Goal: Information Seeking & Learning: Check status

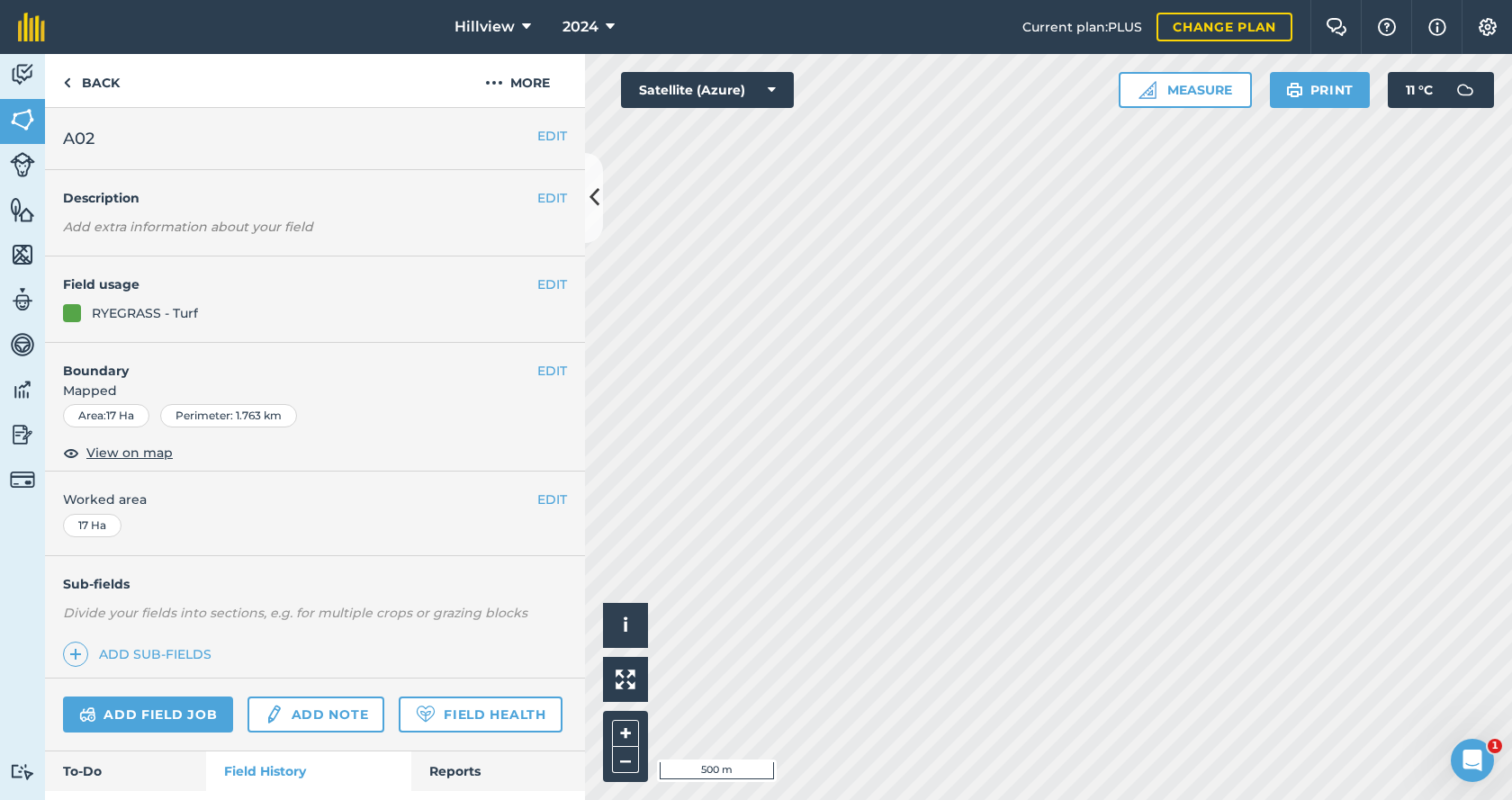
scroll to position [870, 0]
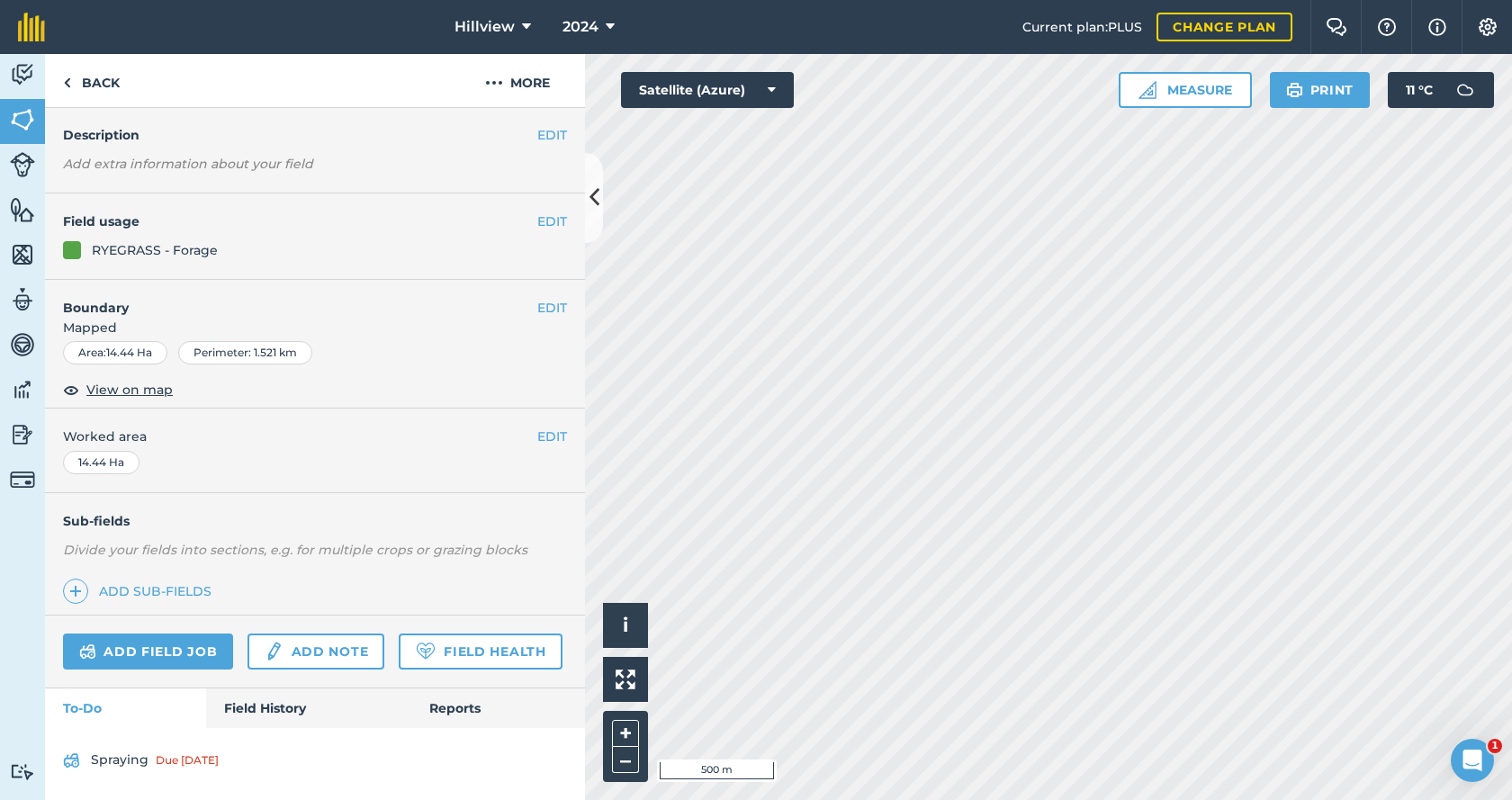
scroll to position [149, 0]
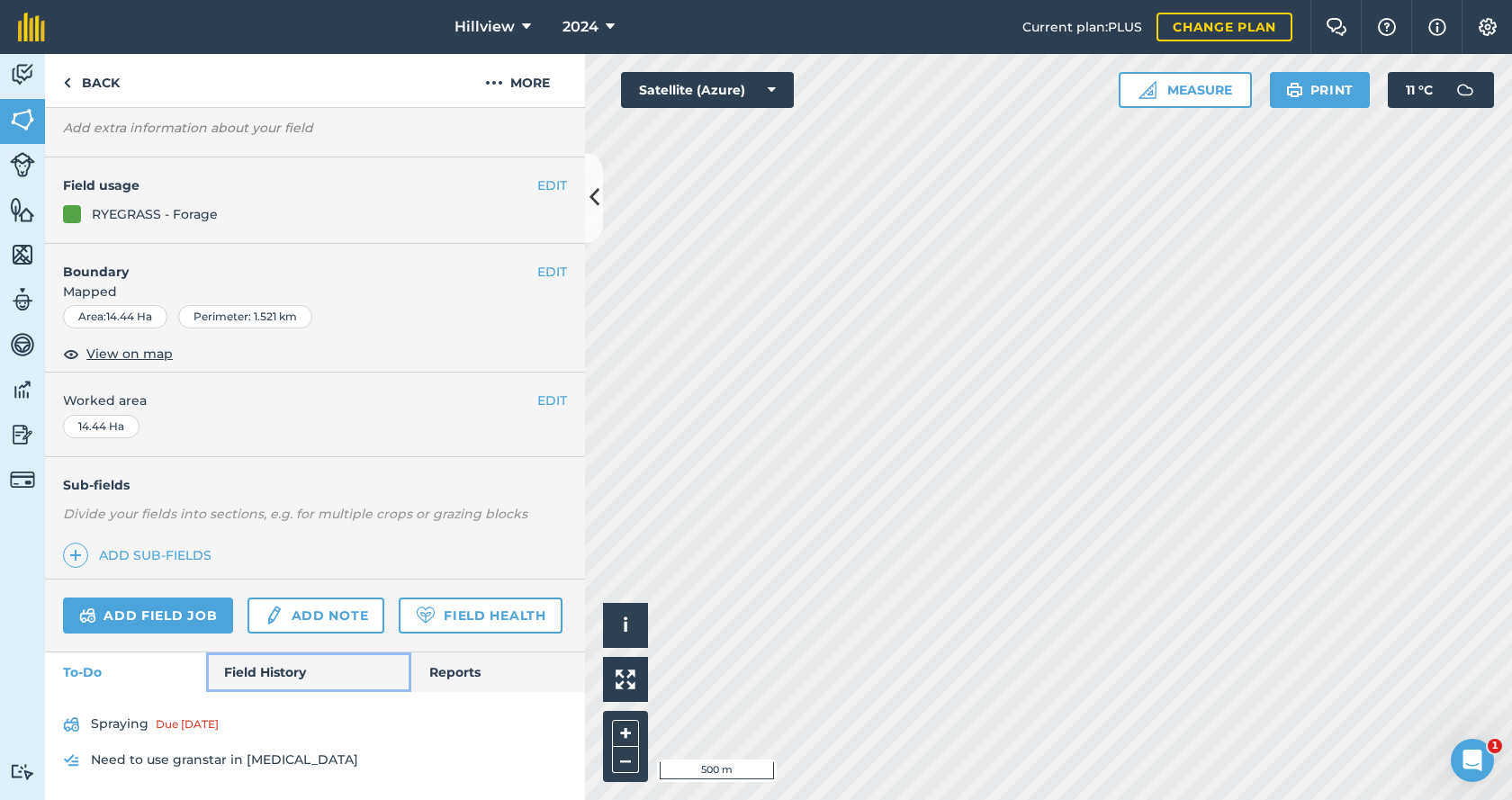
click at [243, 669] on link "Field History" at bounding box center [309, 672] width 205 height 39
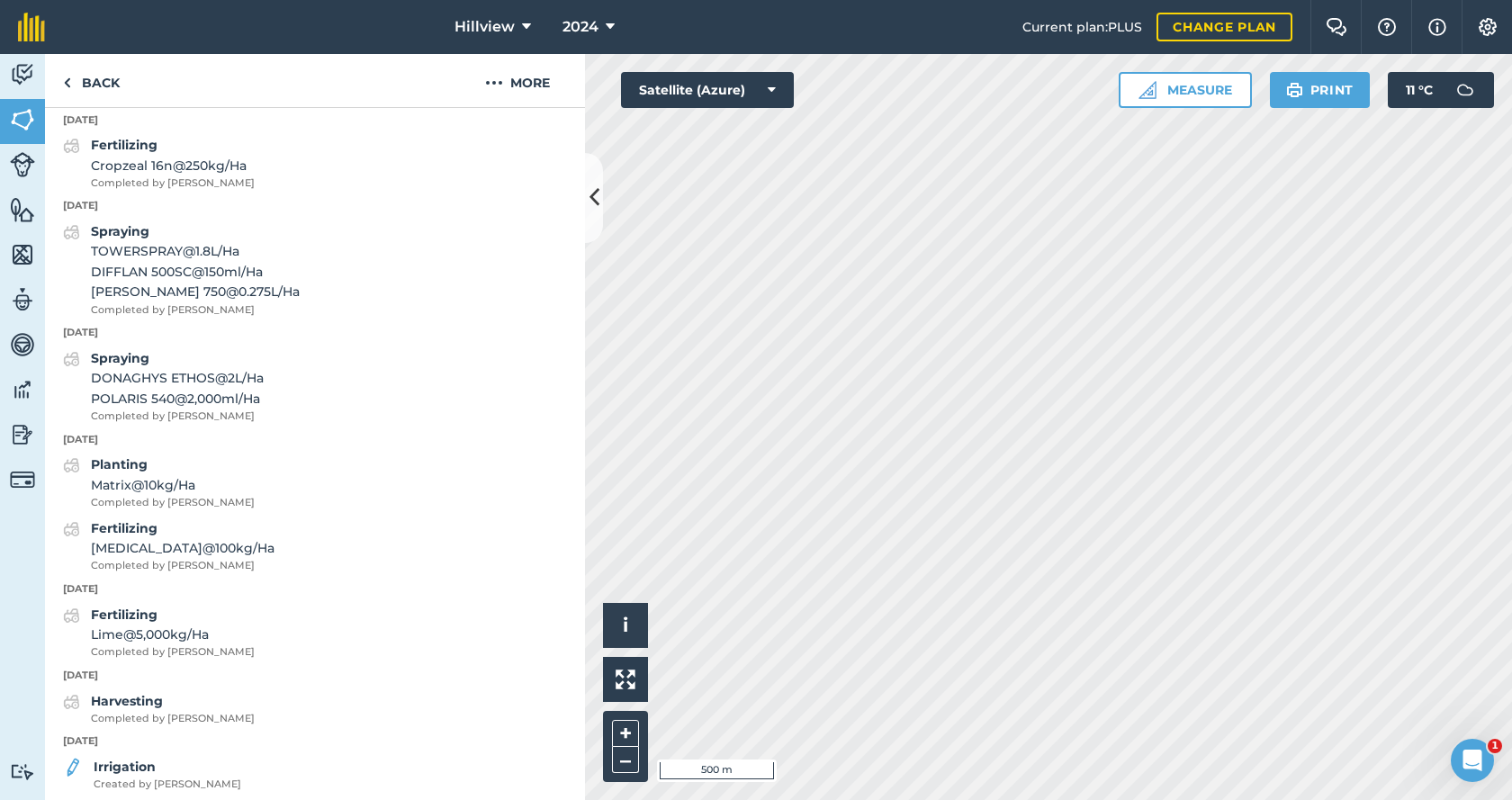
scroll to position [780, 0]
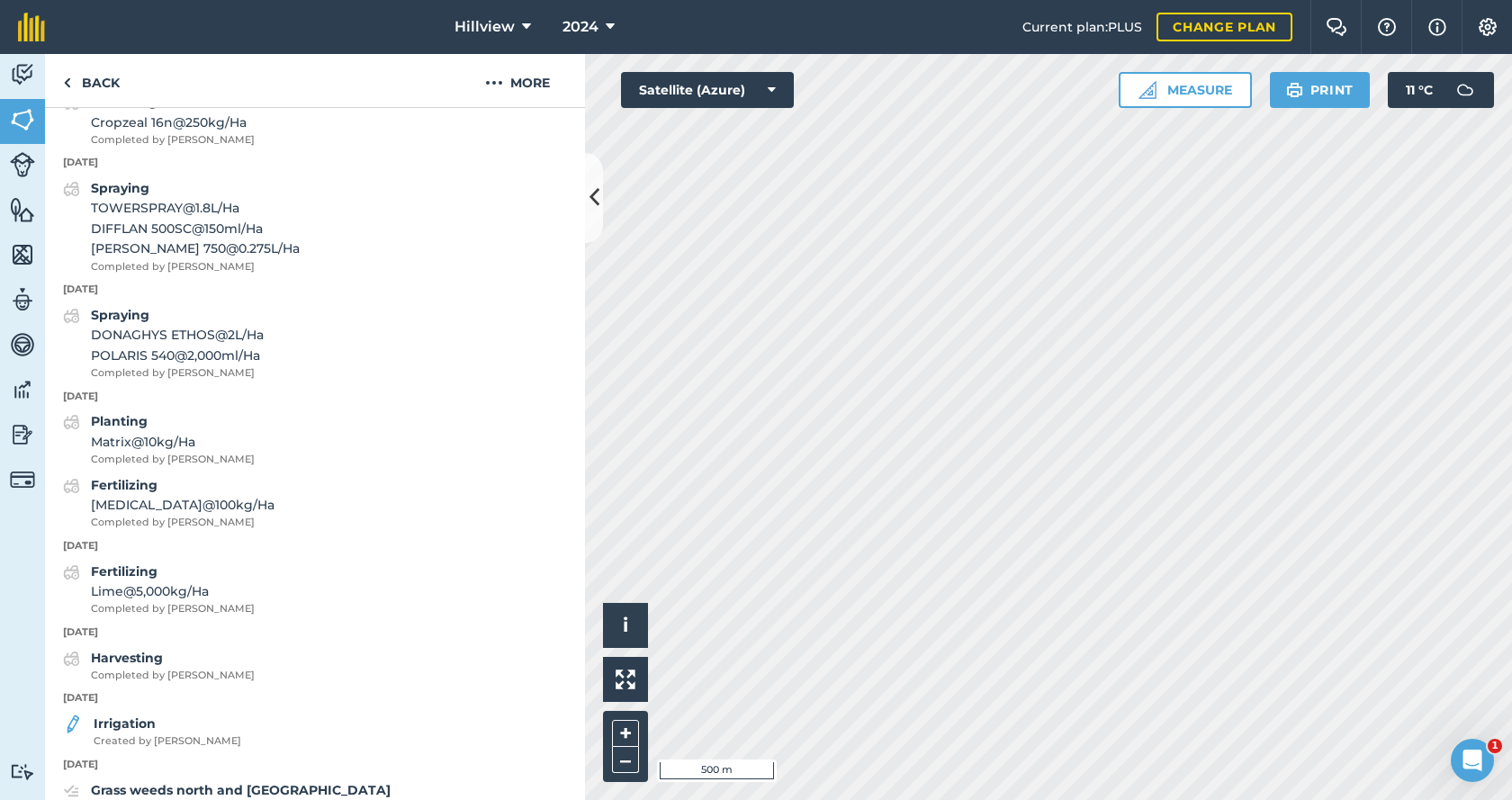
scroll to position [114, 0]
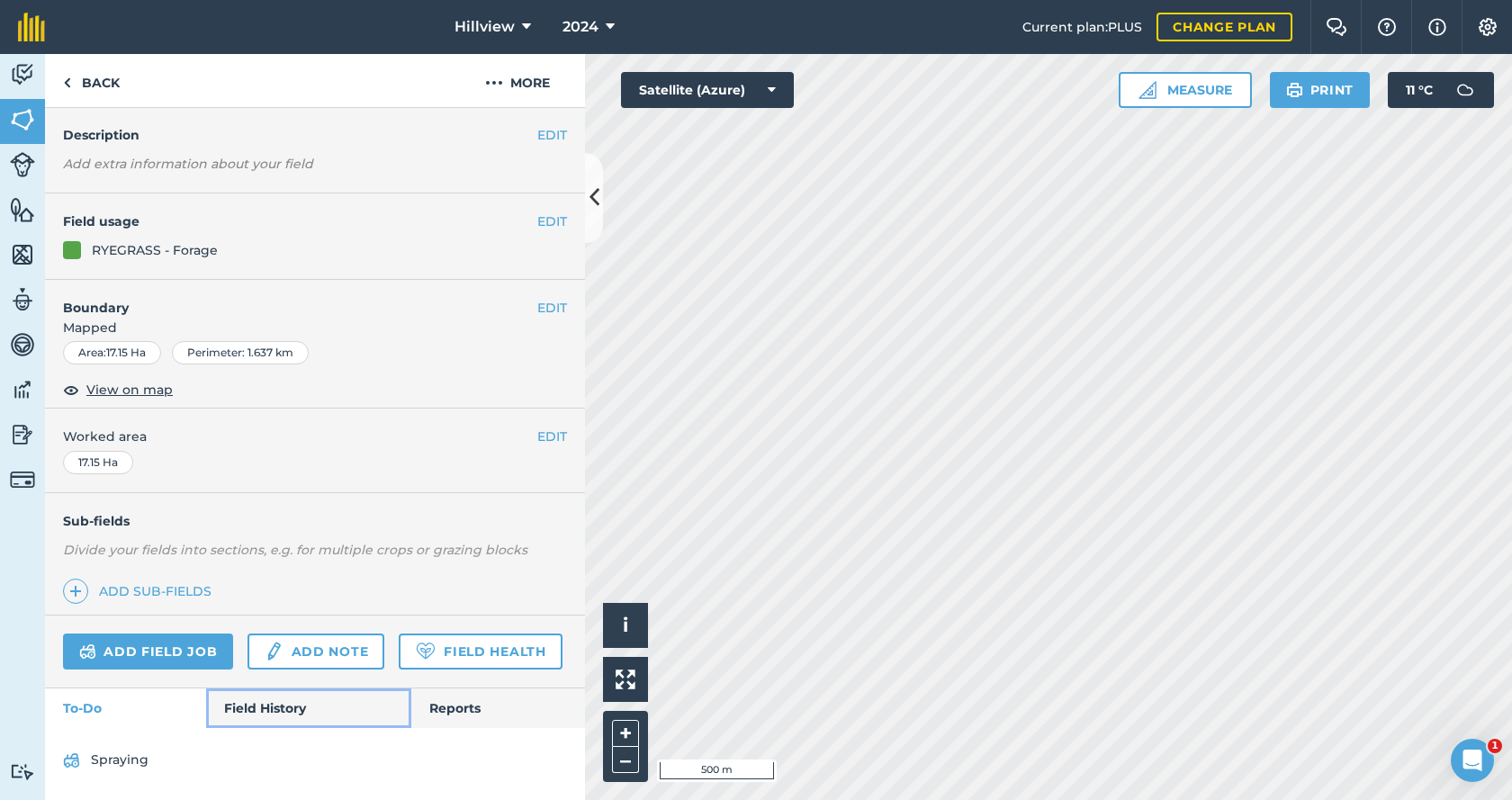
click at [281, 689] on link "Field History" at bounding box center [309, 708] width 205 height 39
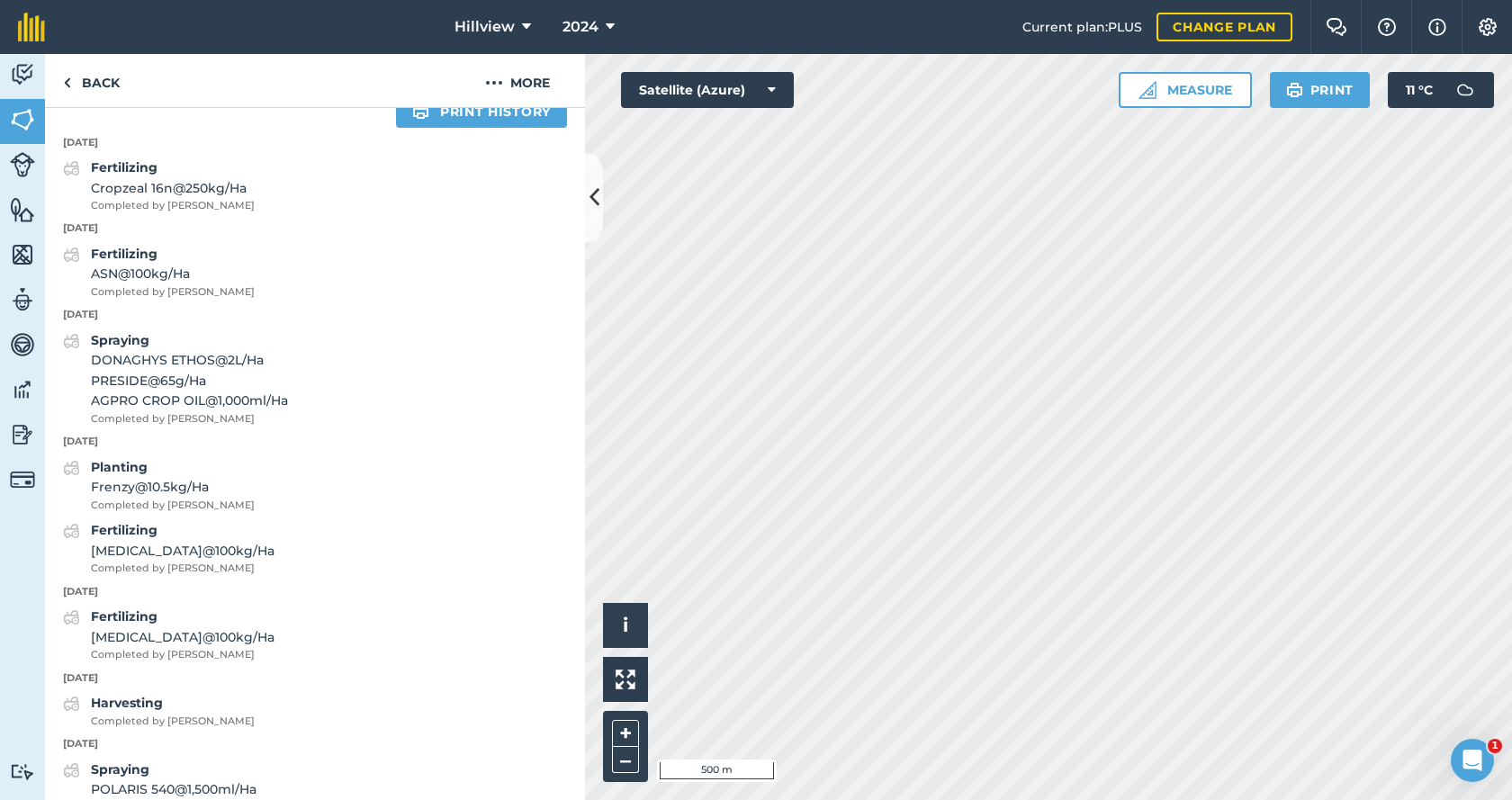
scroll to position [746, 0]
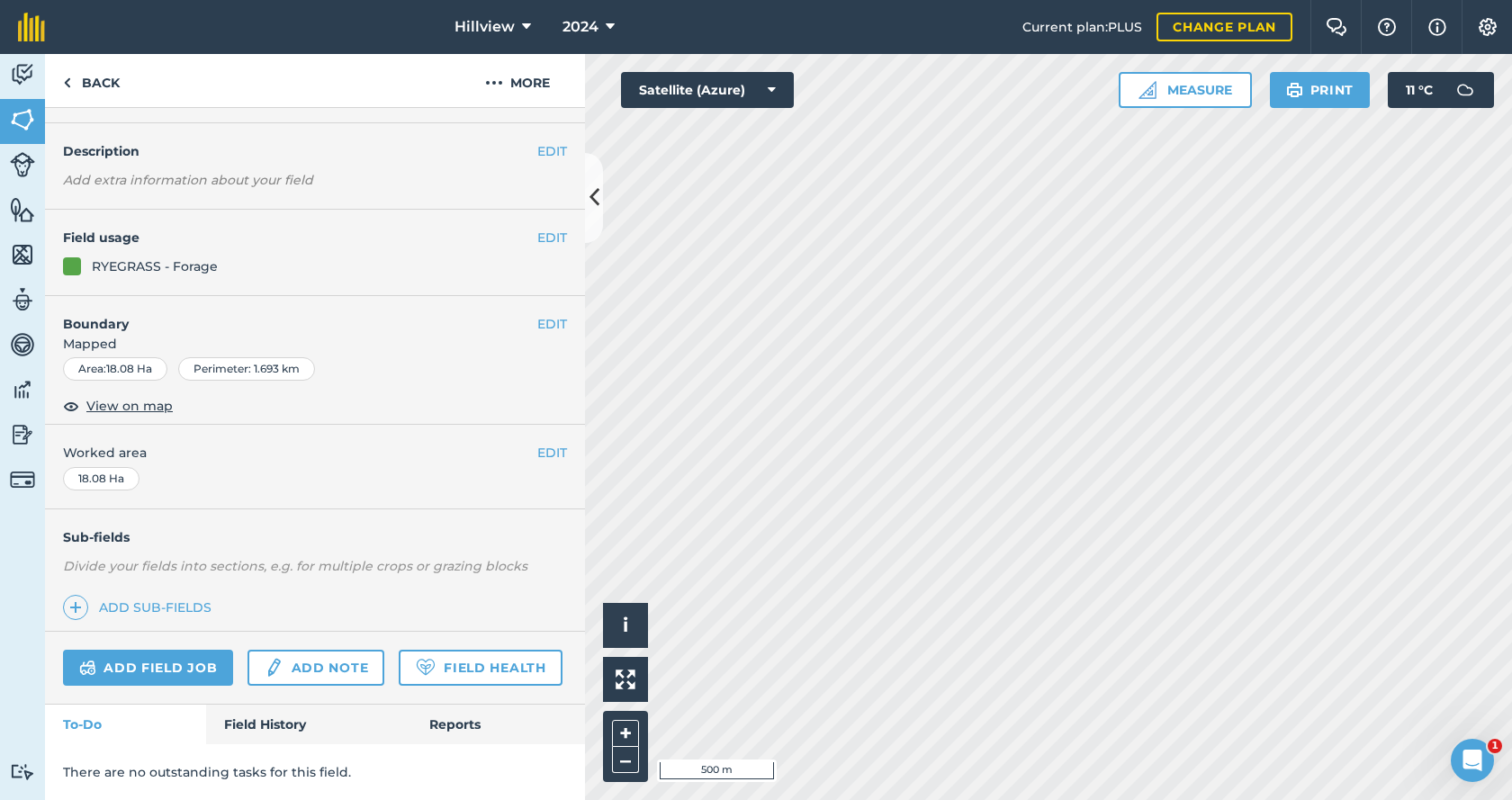
scroll to position [97, 0]
click at [271, 724] on link "Field History" at bounding box center [309, 724] width 205 height 39
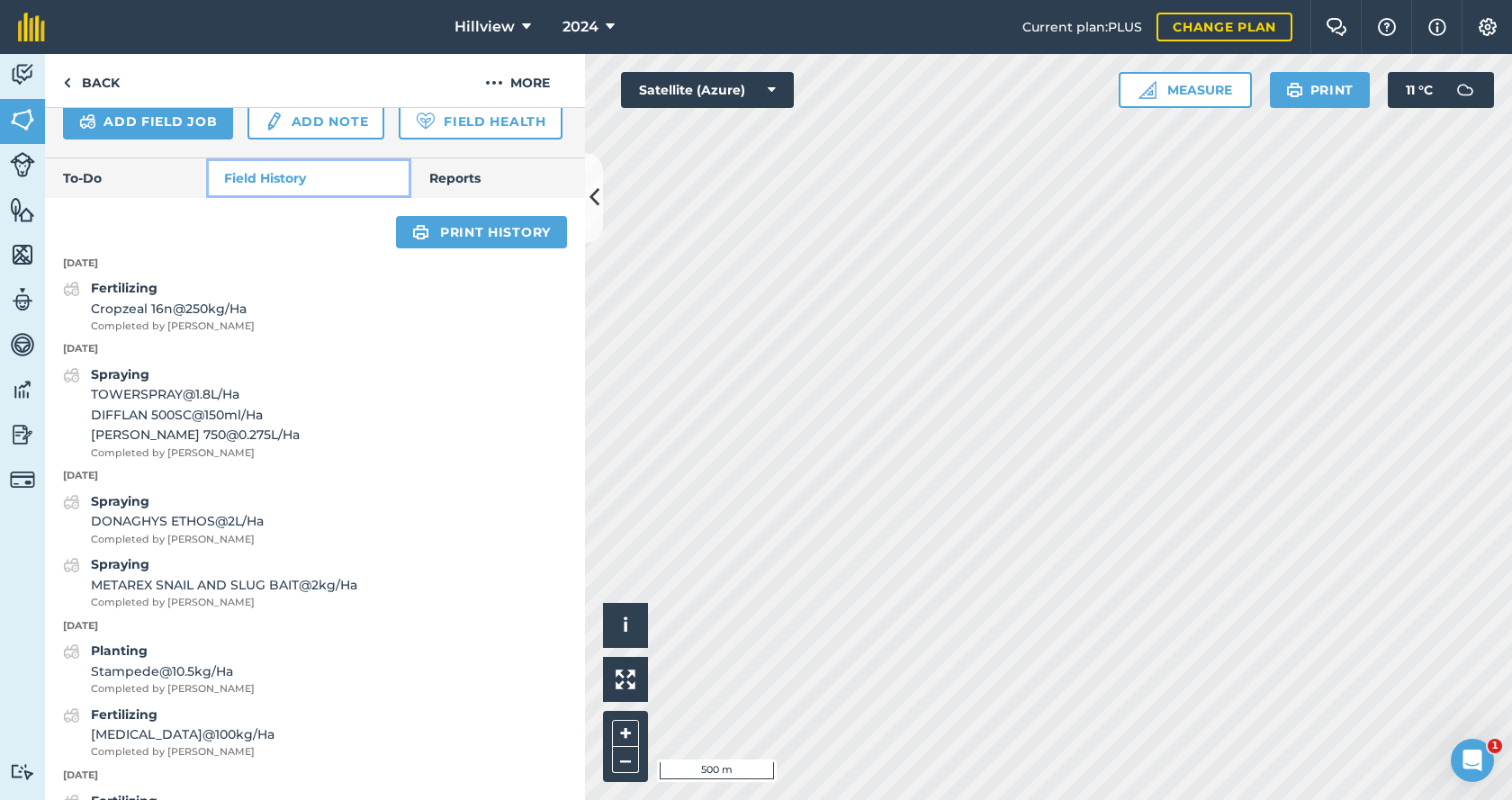
scroll to position [727, 0]
